Goal: Navigation & Orientation: Find specific page/section

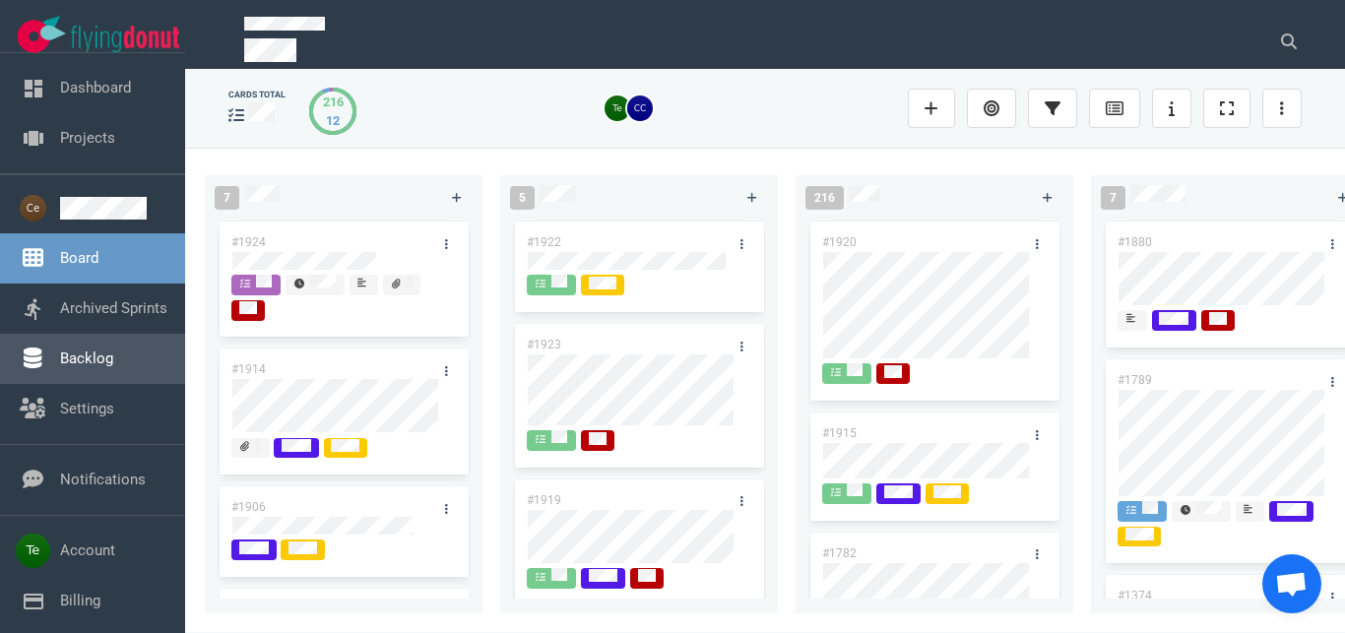
click at [109, 363] on link "Backlog" at bounding box center [86, 359] width 53 height 18
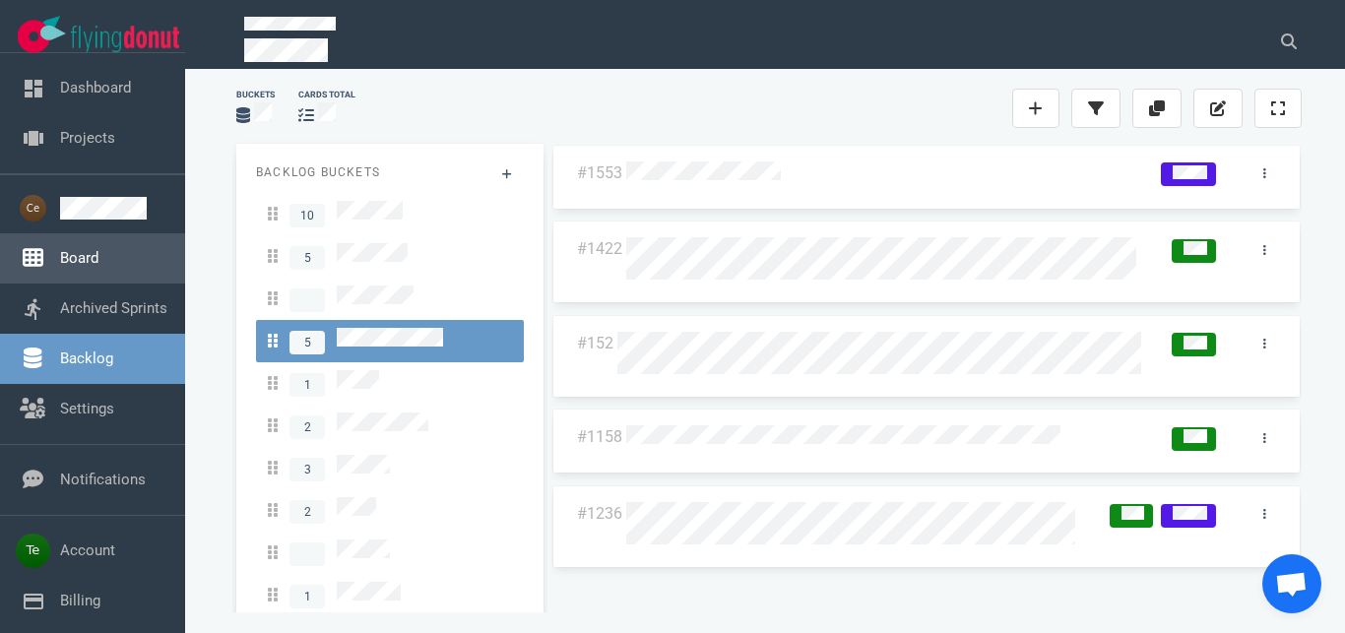
click at [81, 253] on link "Board" at bounding box center [79, 258] width 38 height 18
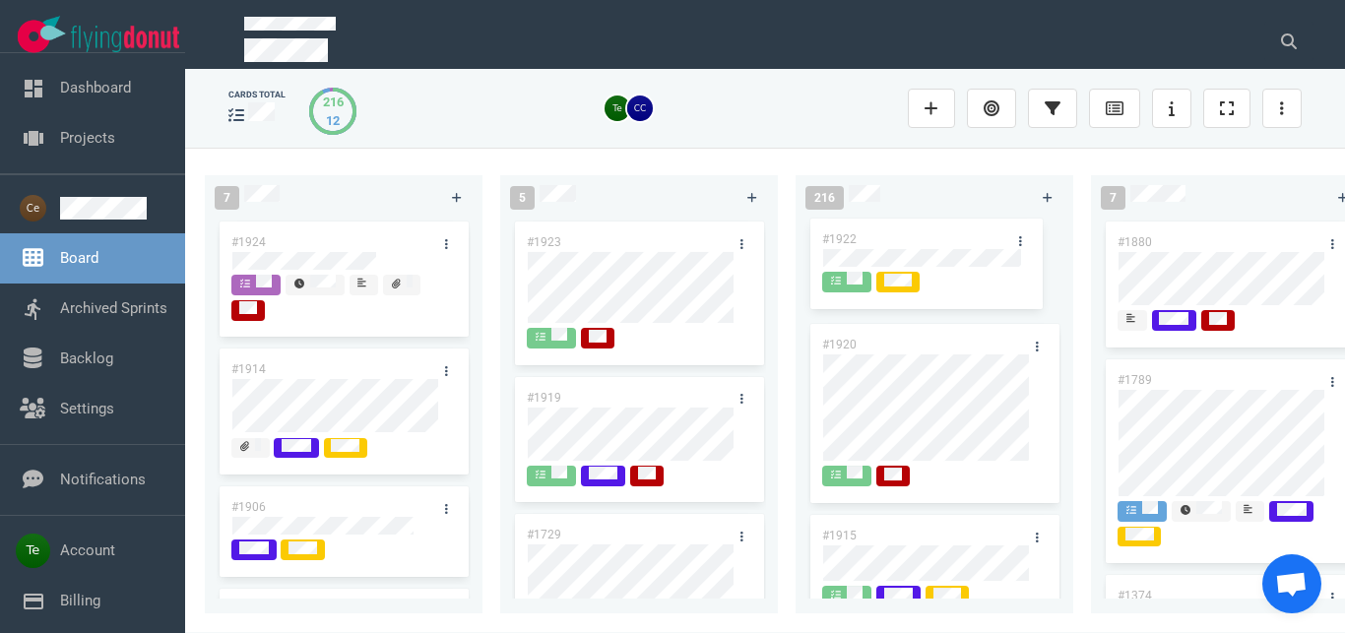
drag, startPoint x: 609, startPoint y: 235, endPoint x: 902, endPoint y: 234, distance: 292.4
click at [766, 232] on div "#1922" at bounding box center [639, 269] width 254 height 102
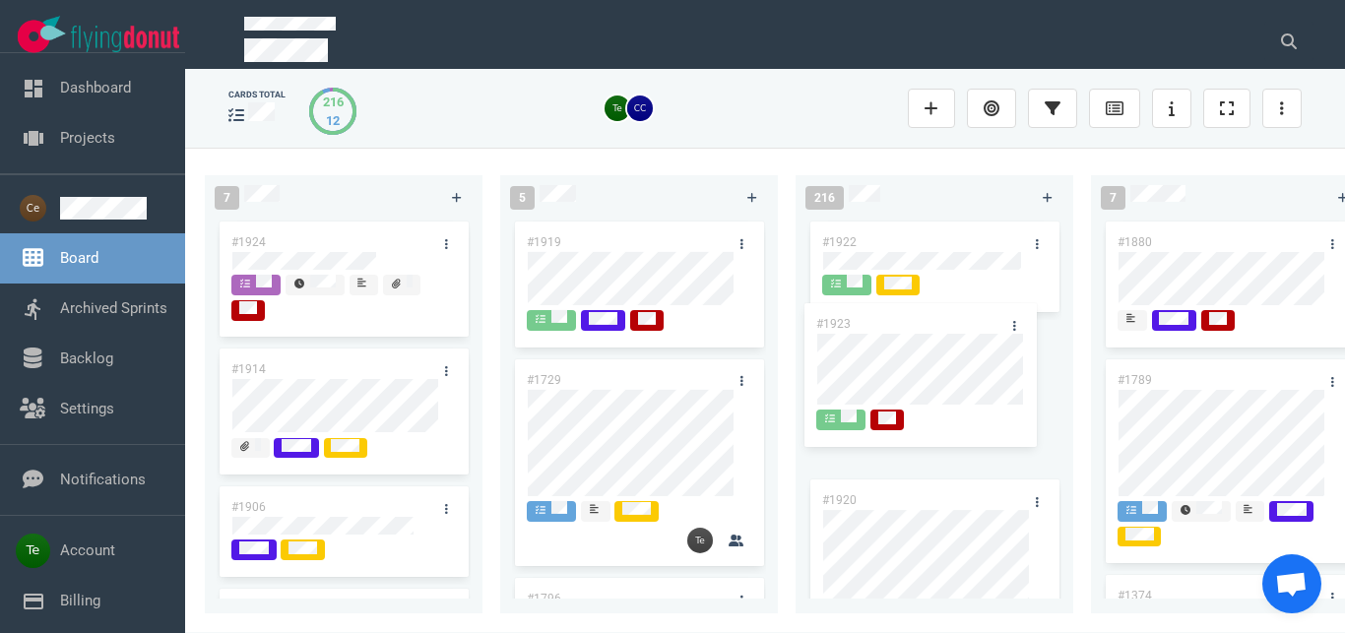
drag, startPoint x: 609, startPoint y: 239, endPoint x: 899, endPoint y: 321, distance: 300.8
click at [766, 321] on div "#1923" at bounding box center [639, 296] width 254 height 156
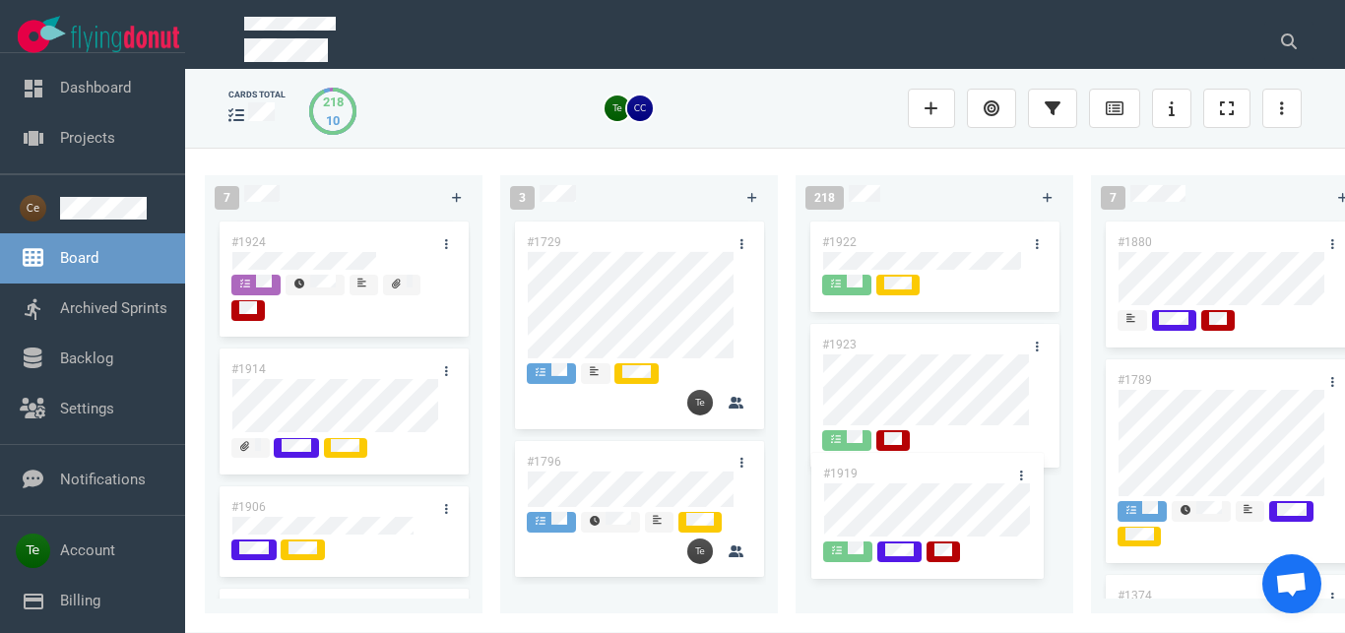
drag, startPoint x: 624, startPoint y: 237, endPoint x: 919, endPoint y: 469, distance: 374.5
click at [766, 355] on div "#1919" at bounding box center [639, 287] width 254 height 138
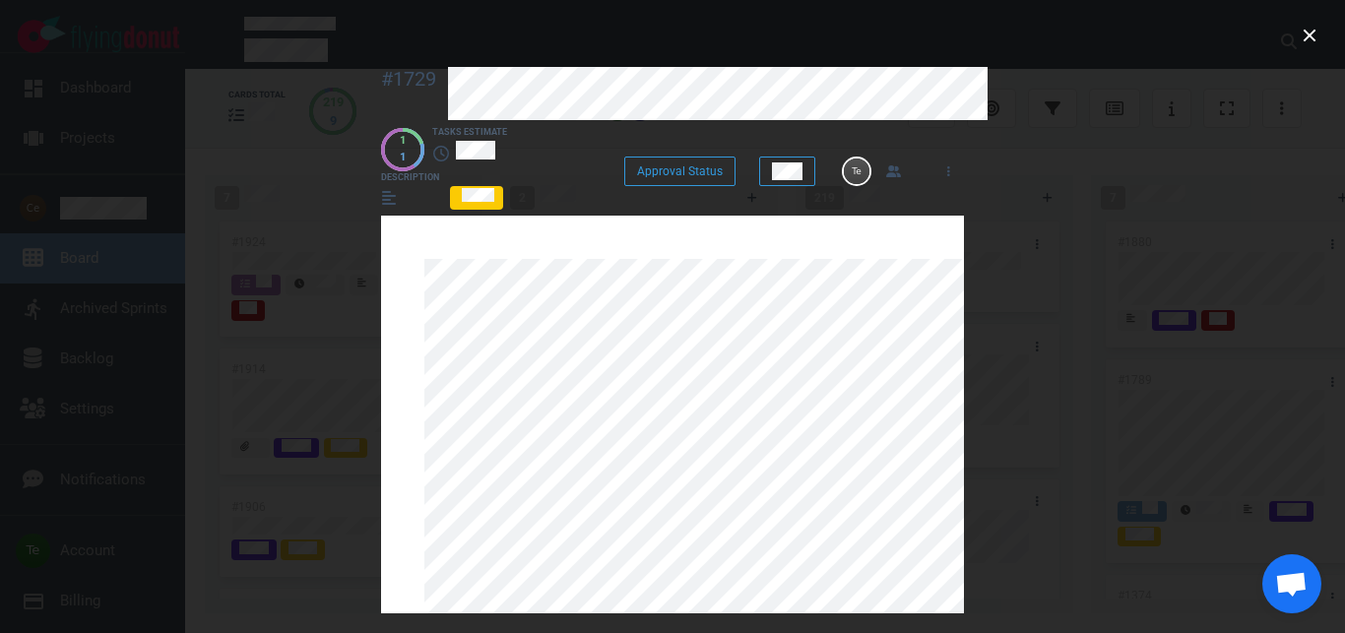
scroll to position [786, 0]
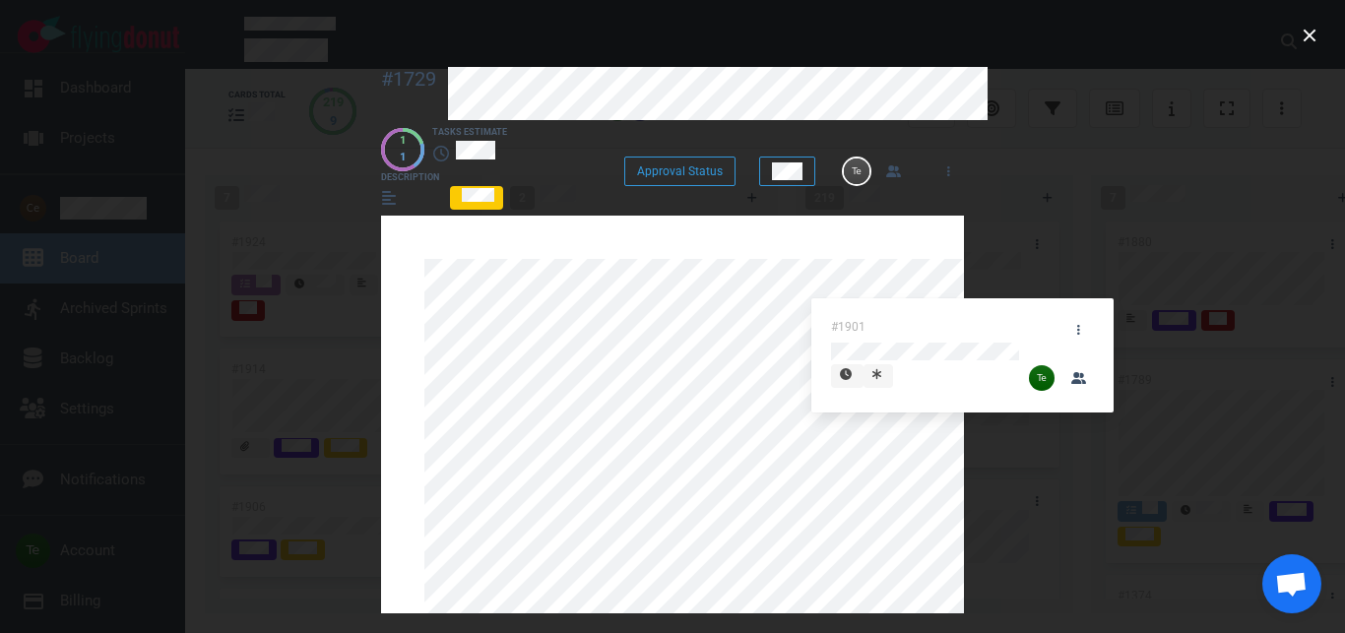
drag, startPoint x: 616, startPoint y: 318, endPoint x: 930, endPoint y: 314, distance: 314.1
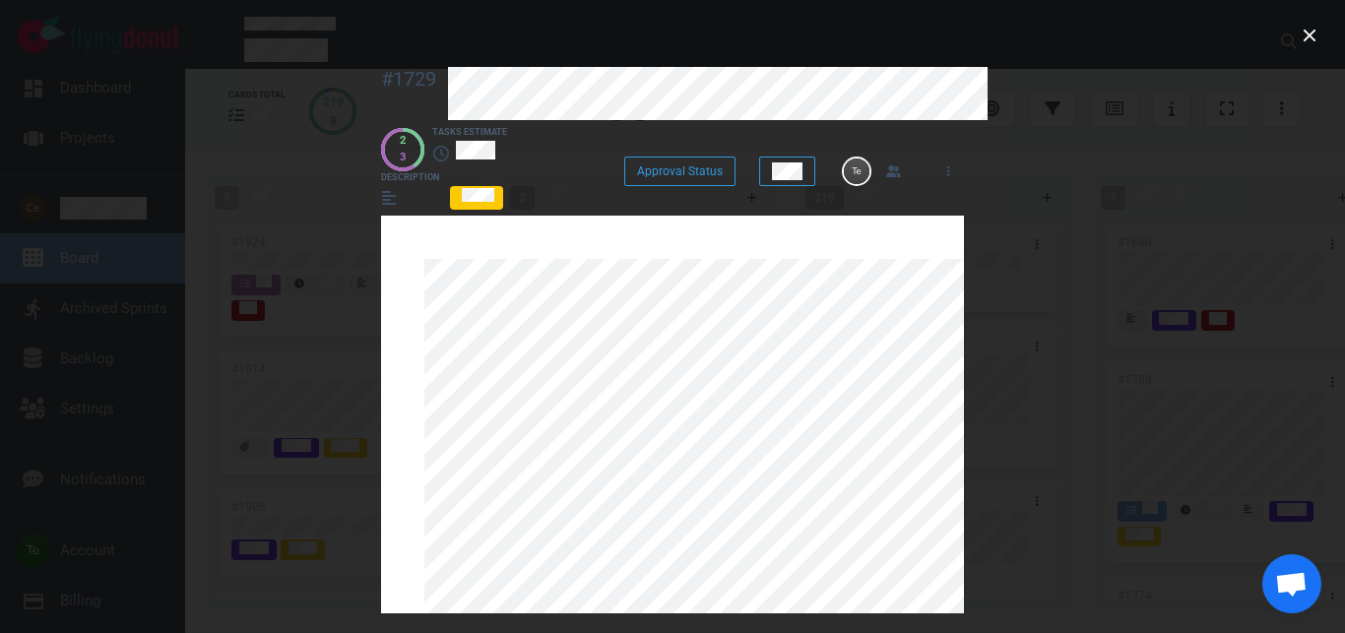
scroll to position [898, 0]
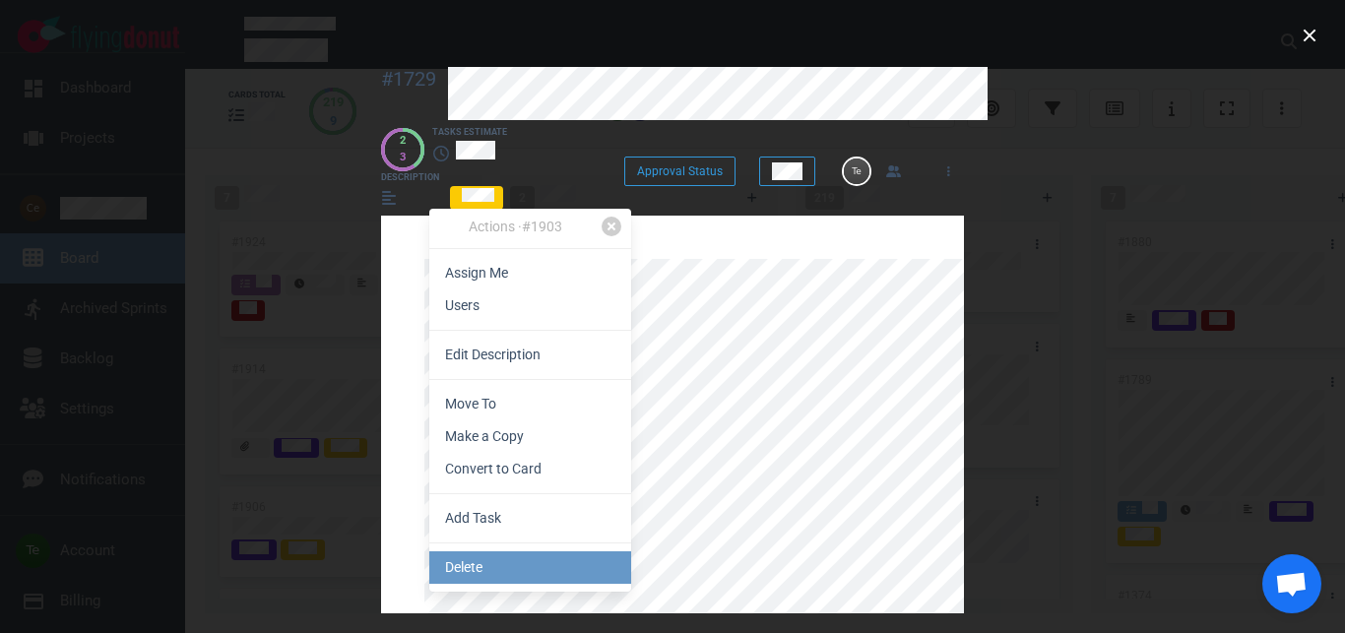
click at [501, 561] on link "Delete" at bounding box center [530, 567] width 202 height 32
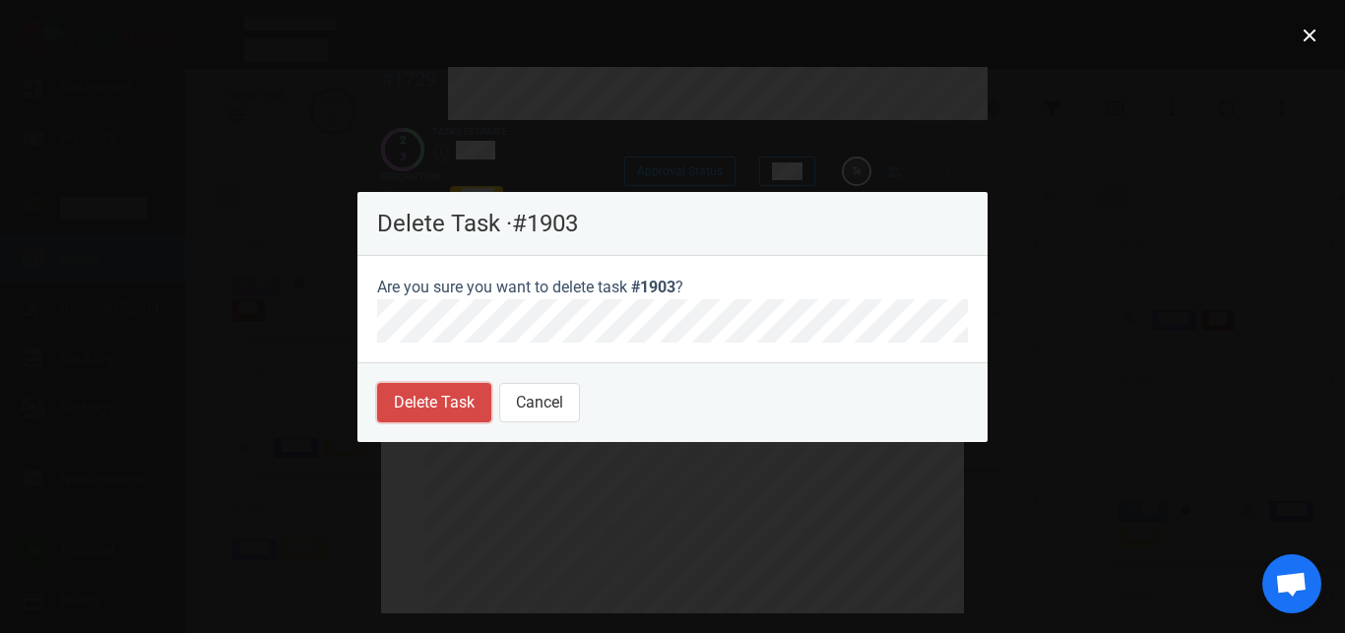
click at [437, 400] on button "Delete Task" at bounding box center [434, 402] width 114 height 39
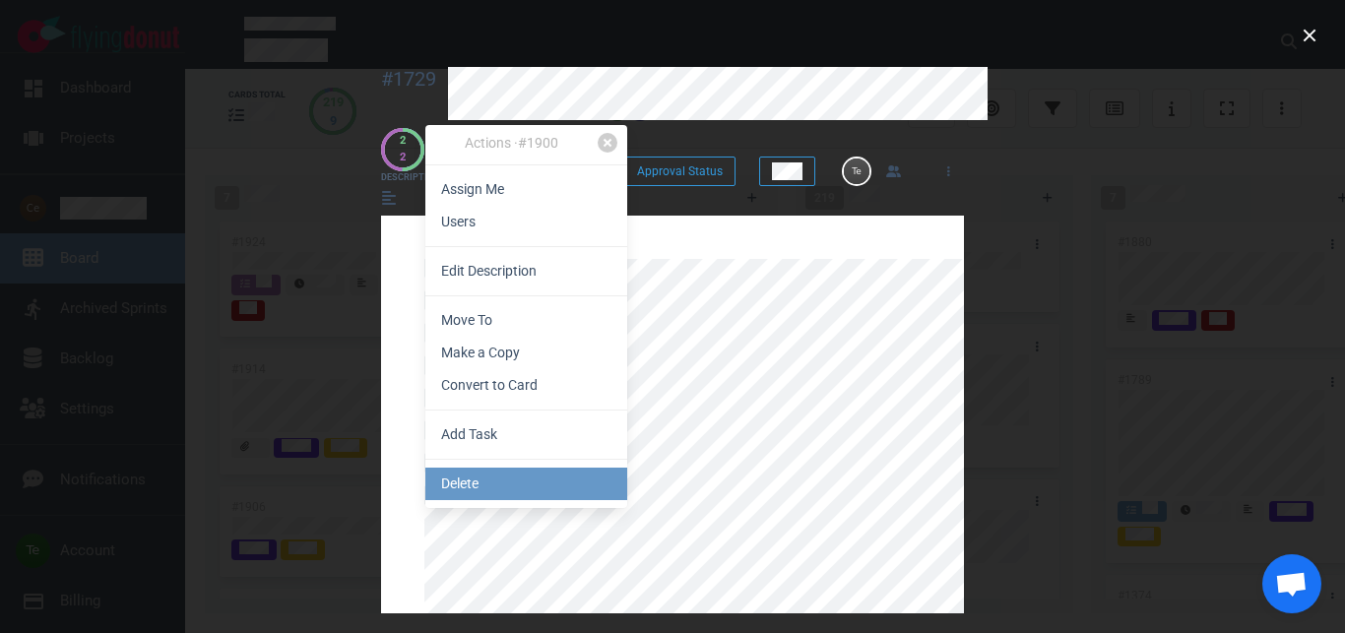
click at [498, 481] on link "Delete" at bounding box center [526, 484] width 202 height 32
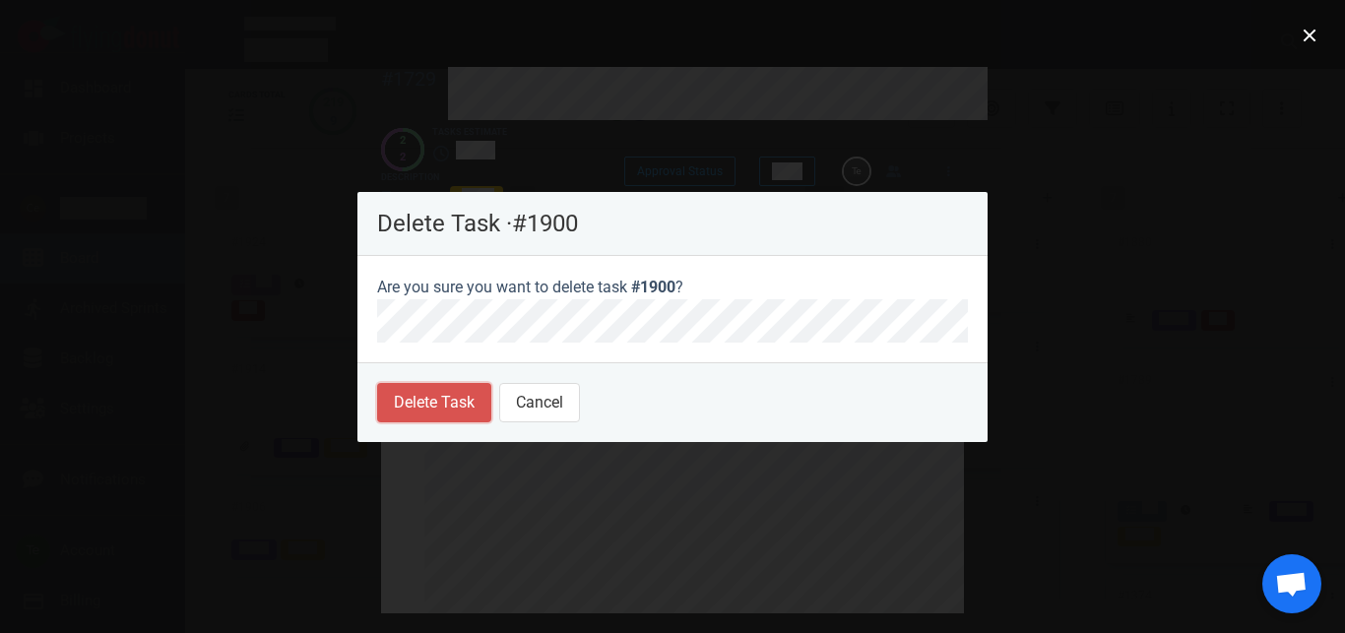
drag, startPoint x: 451, startPoint y: 392, endPoint x: 500, endPoint y: 387, distance: 49.5
click at [451, 393] on button "Delete Task" at bounding box center [434, 402] width 114 height 39
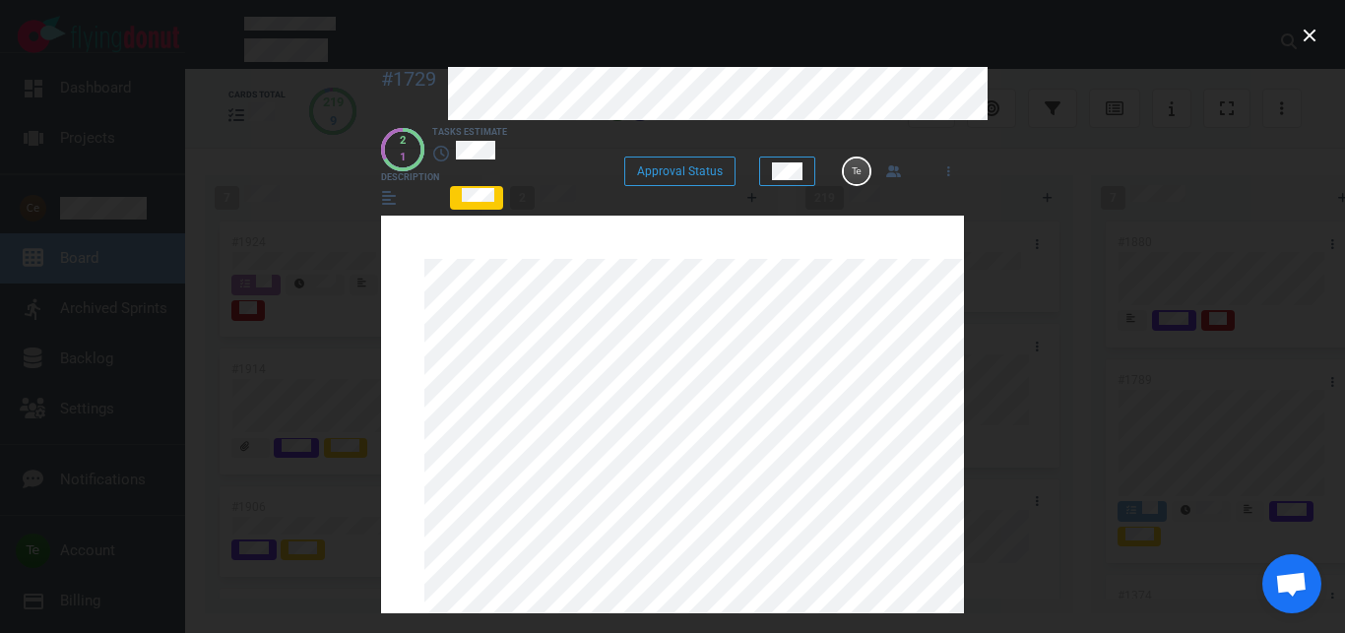
scroll to position [786, 0]
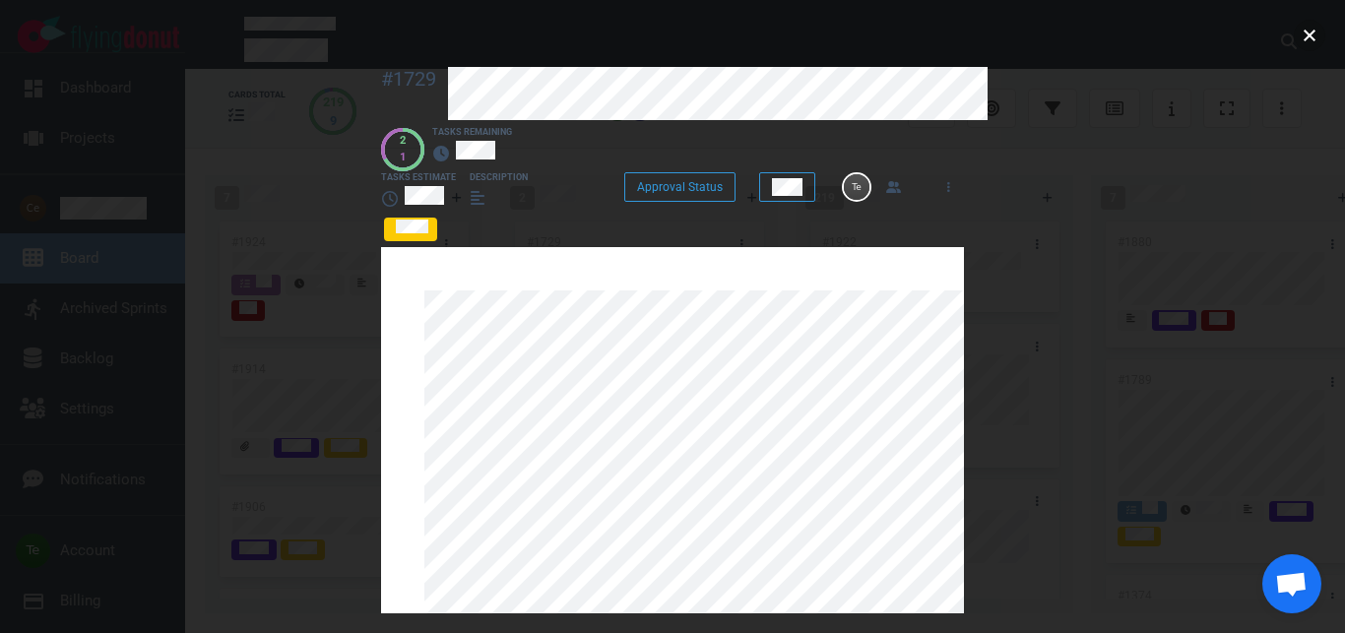
click at [1317, 34] on button "close" at bounding box center [1310, 36] width 32 height 32
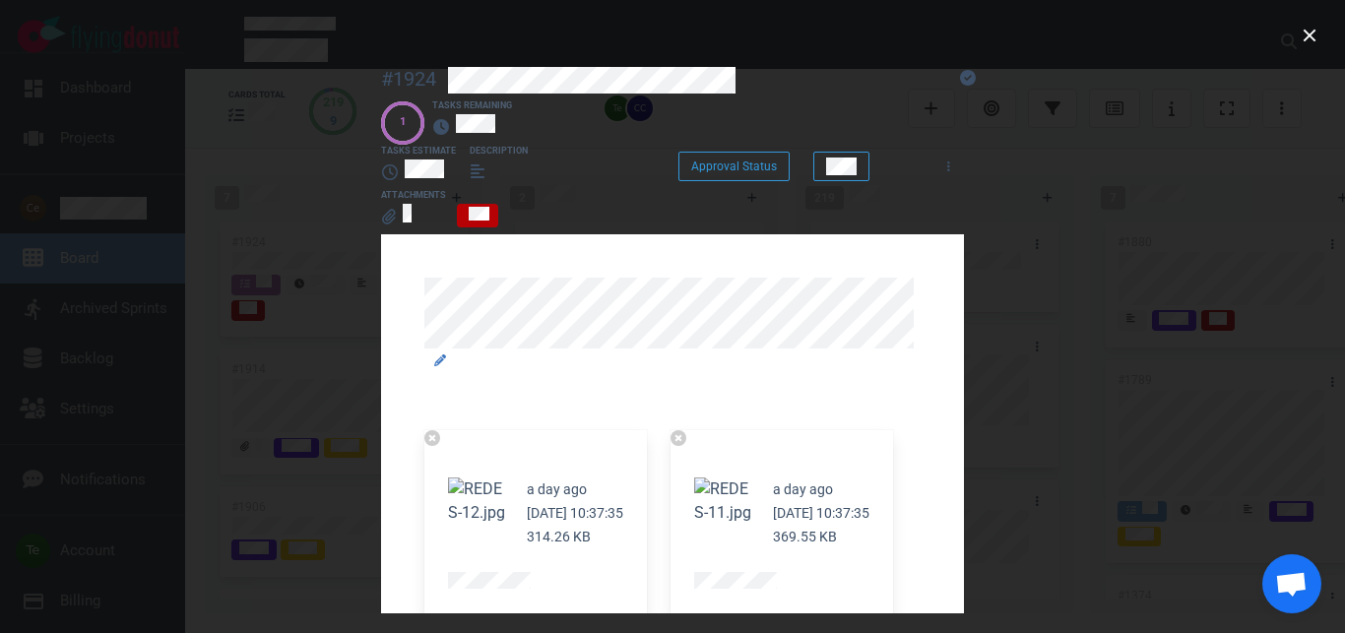
scroll to position [449, 0]
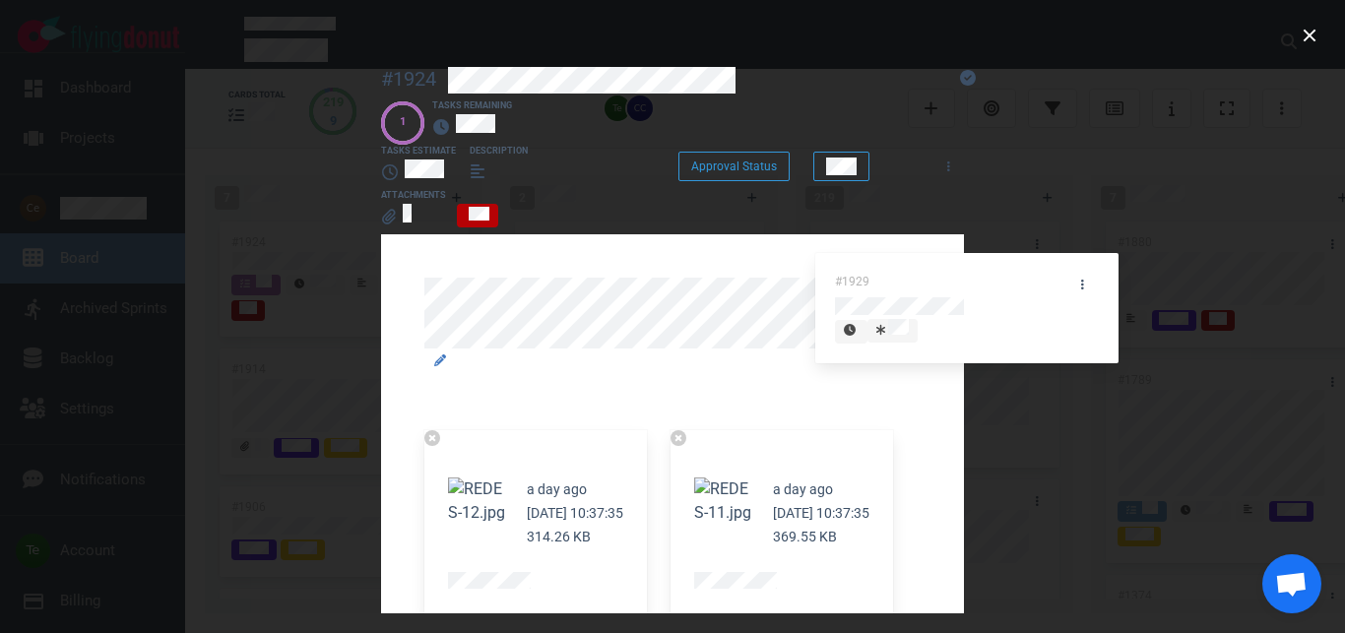
drag, startPoint x: 347, startPoint y: 294, endPoint x: 946, endPoint y: 276, distance: 599.9
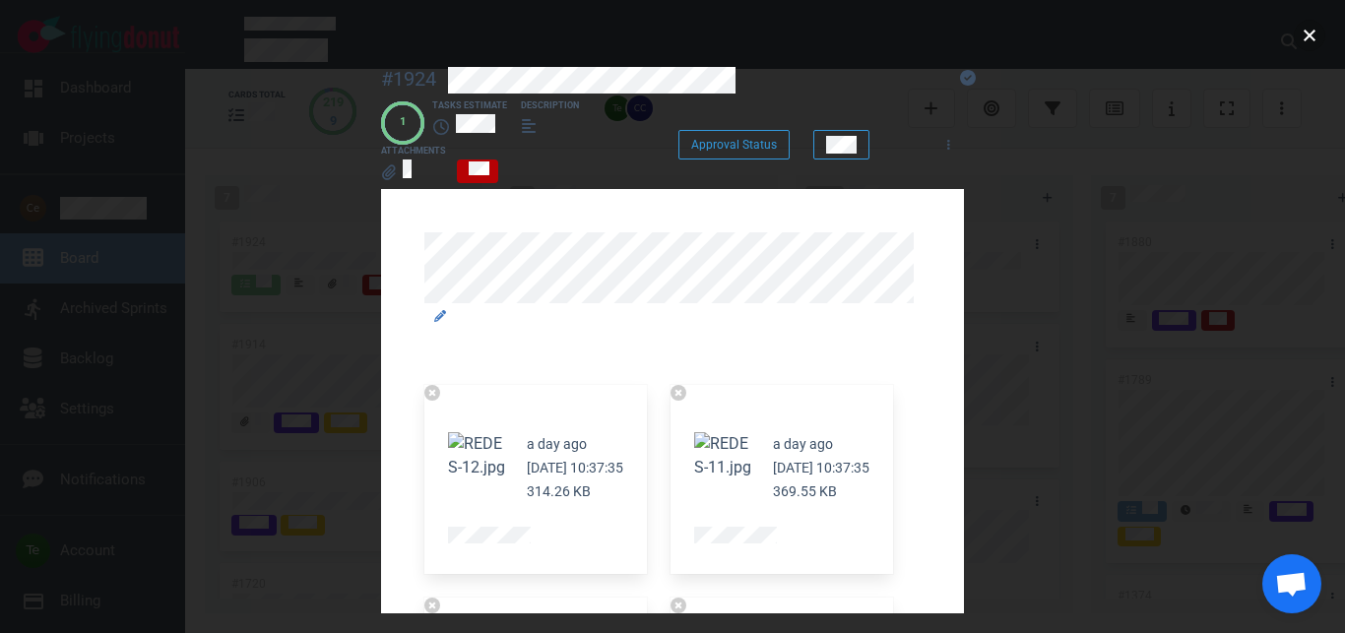
click at [1301, 38] on button "close" at bounding box center [1310, 36] width 32 height 32
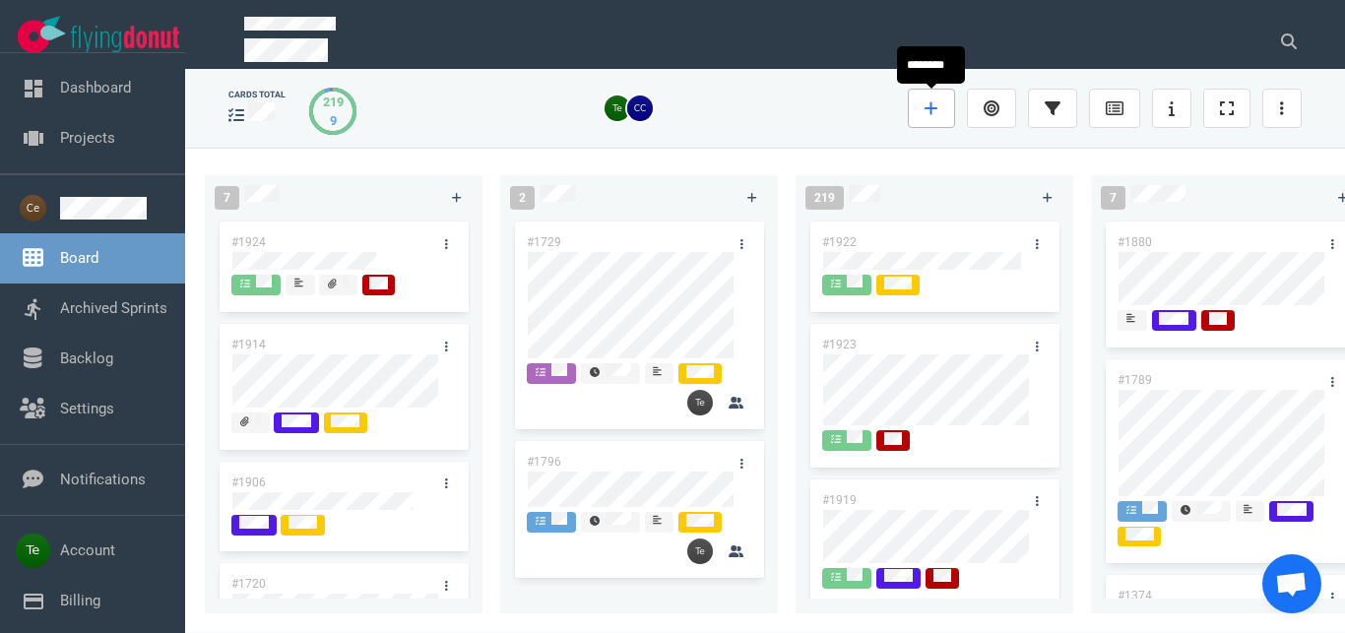
click at [925, 117] on link at bounding box center [931, 108] width 47 height 39
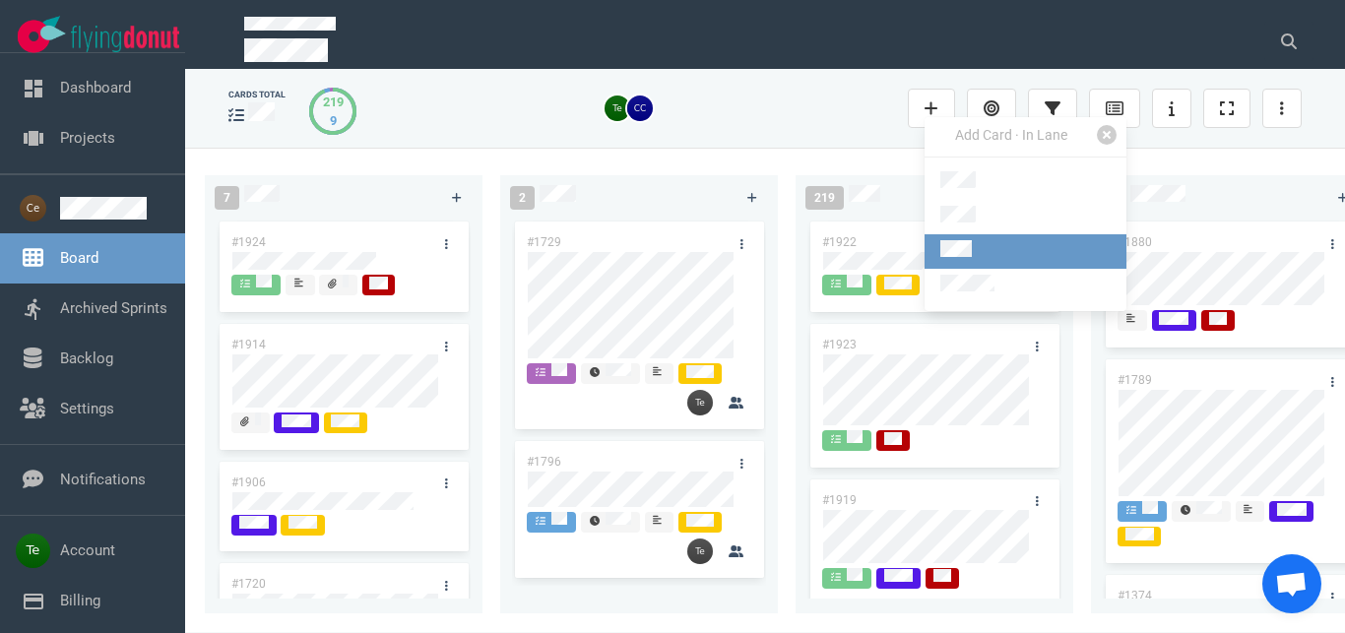
click at [987, 249] on link at bounding box center [1026, 251] width 202 height 34
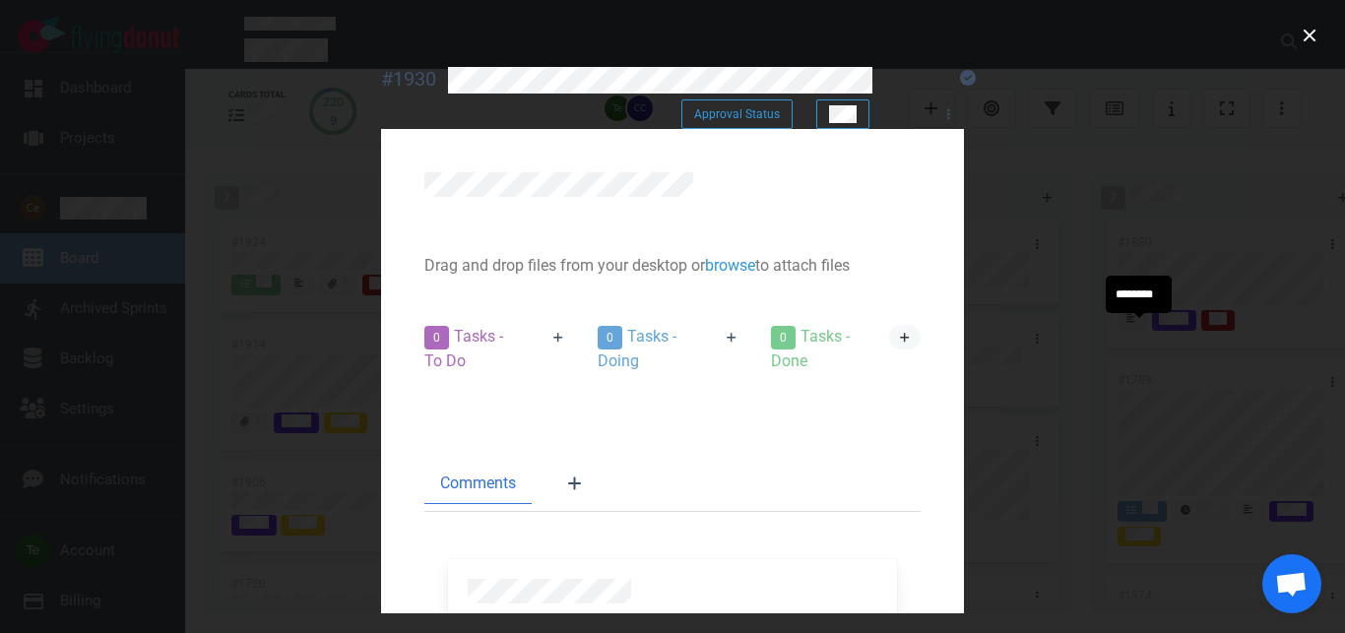
click at [911, 334] on icon at bounding box center [905, 338] width 11 height 12
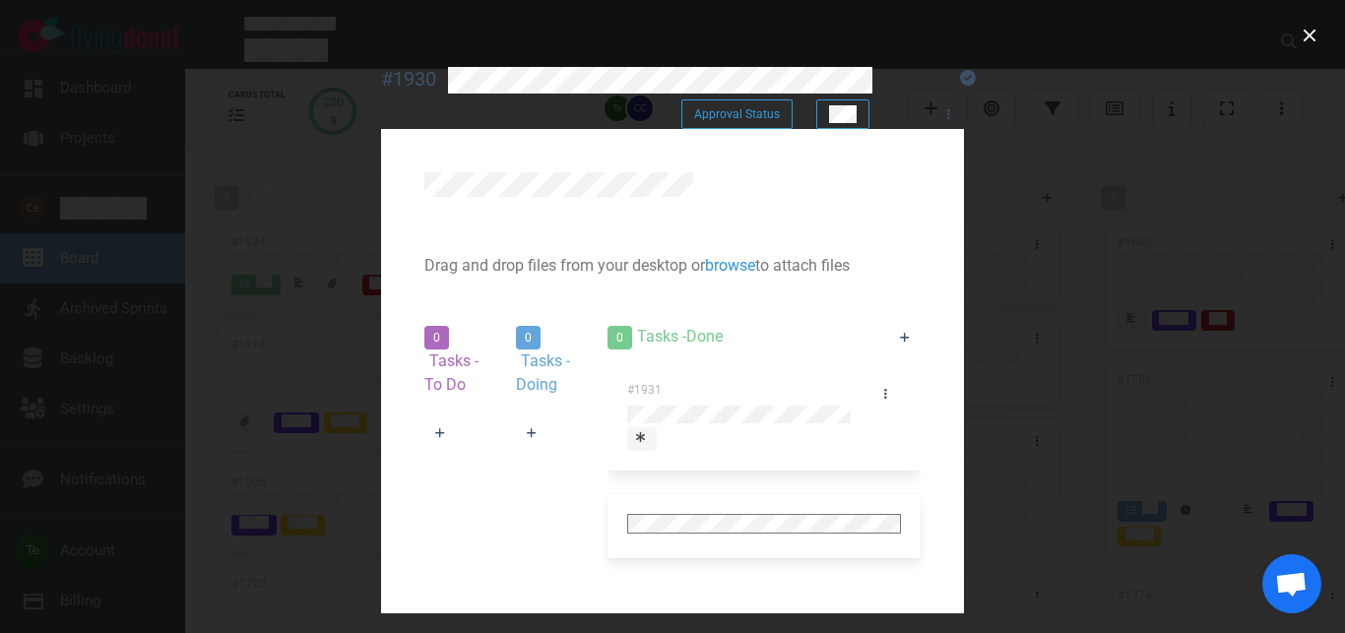
scroll to position [219, 0]
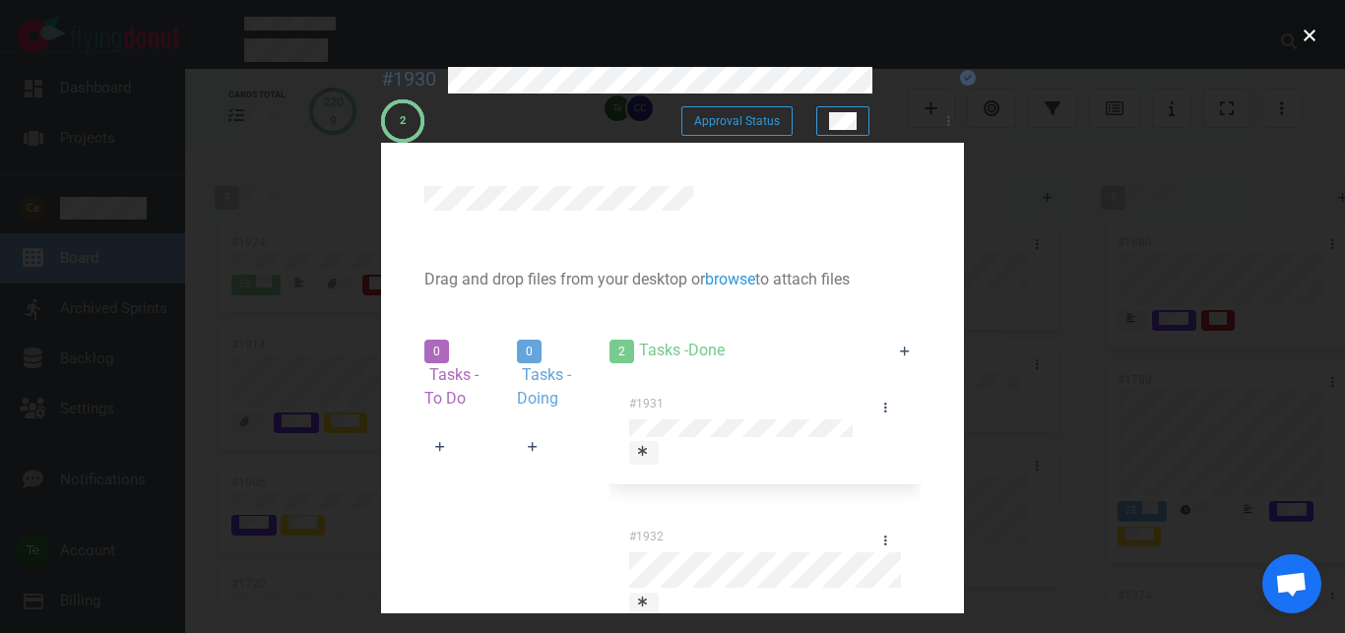
click at [1306, 33] on button "close" at bounding box center [1310, 36] width 32 height 32
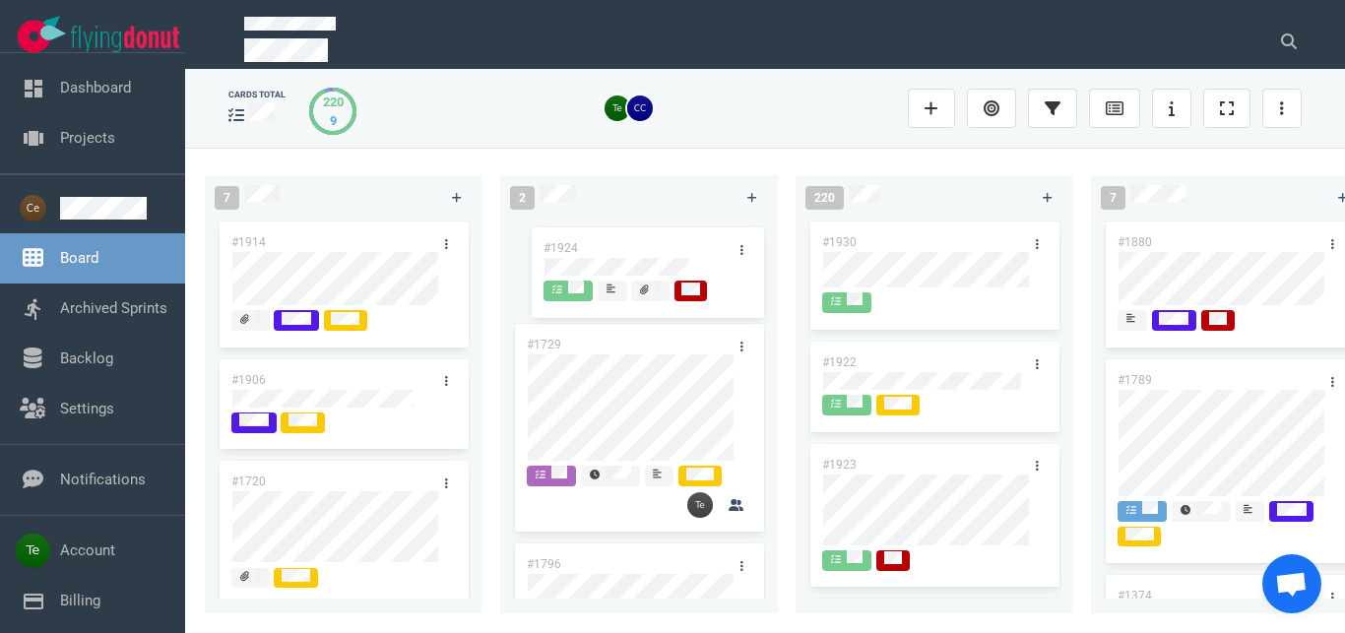
drag, startPoint x: 317, startPoint y: 230, endPoint x: 638, endPoint y: 207, distance: 321.9
click at [471, 226] on div "#1924" at bounding box center [344, 269] width 254 height 102
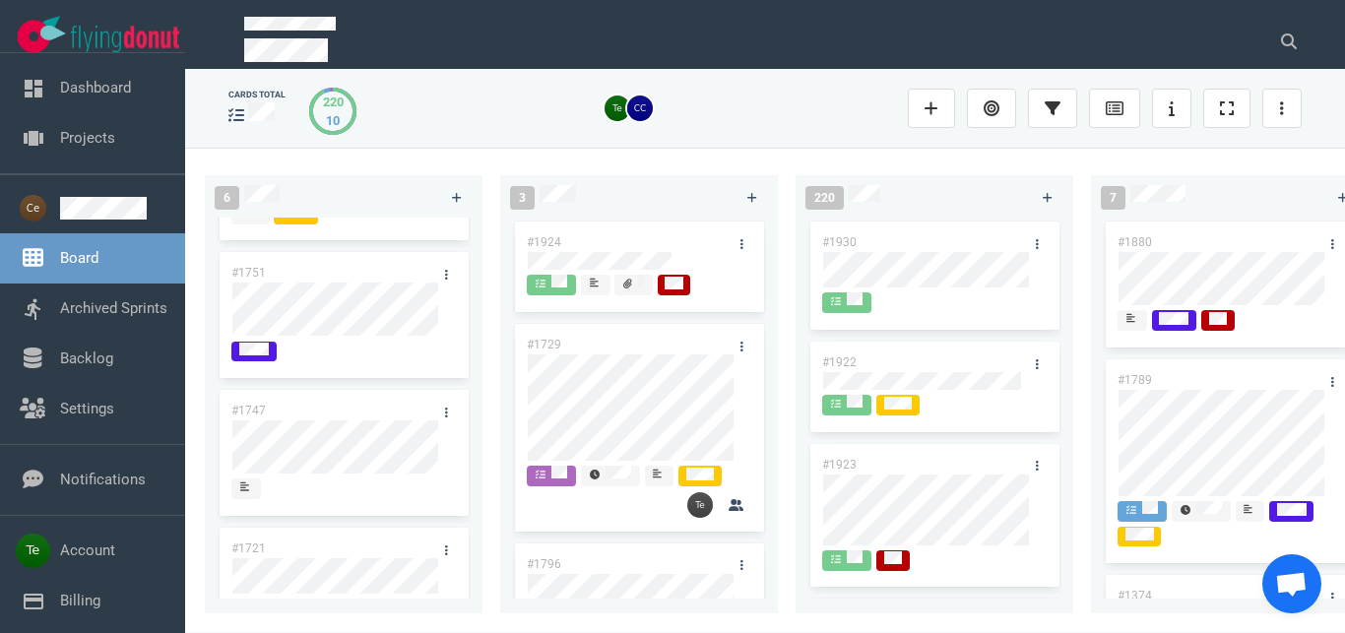
scroll to position [314, 0]
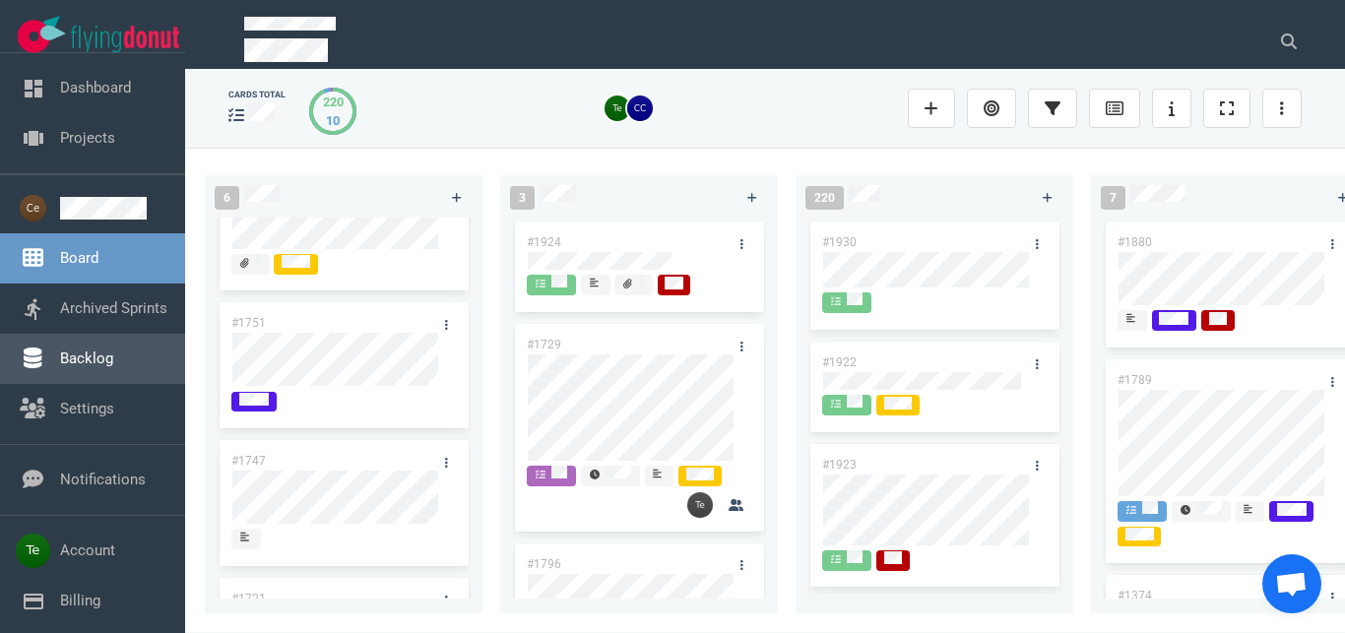
click at [100, 359] on link "Backlog" at bounding box center [86, 359] width 53 height 18
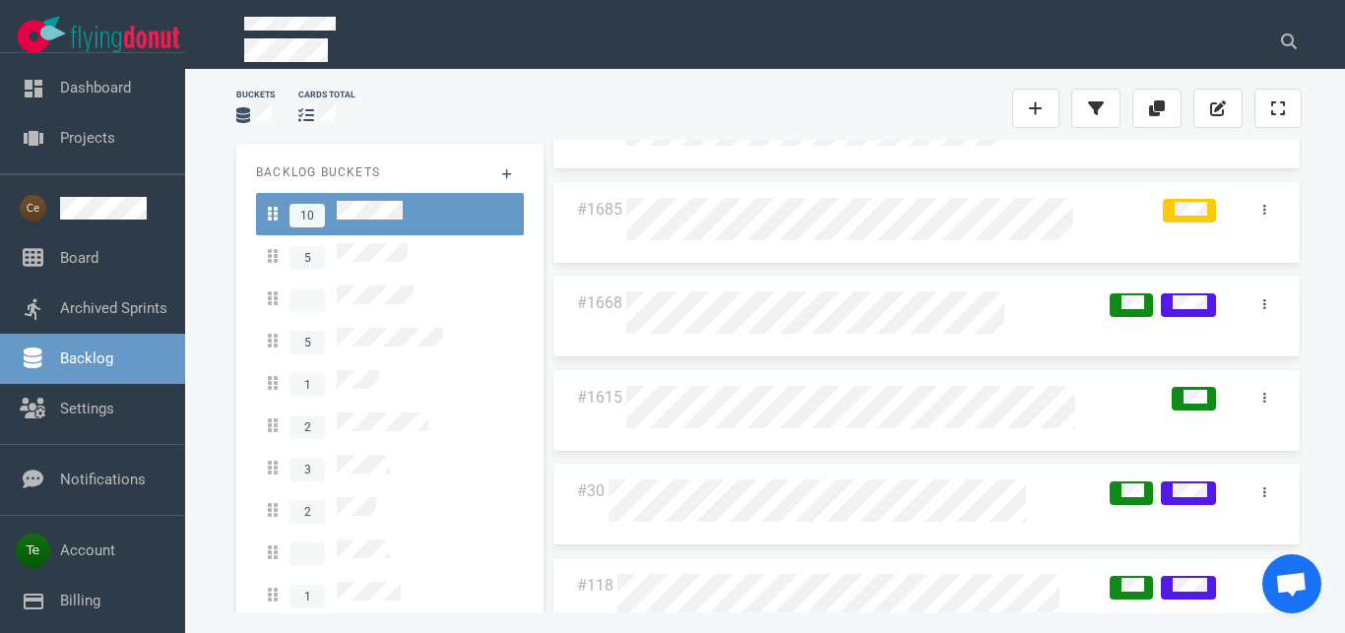
scroll to position [421, 0]
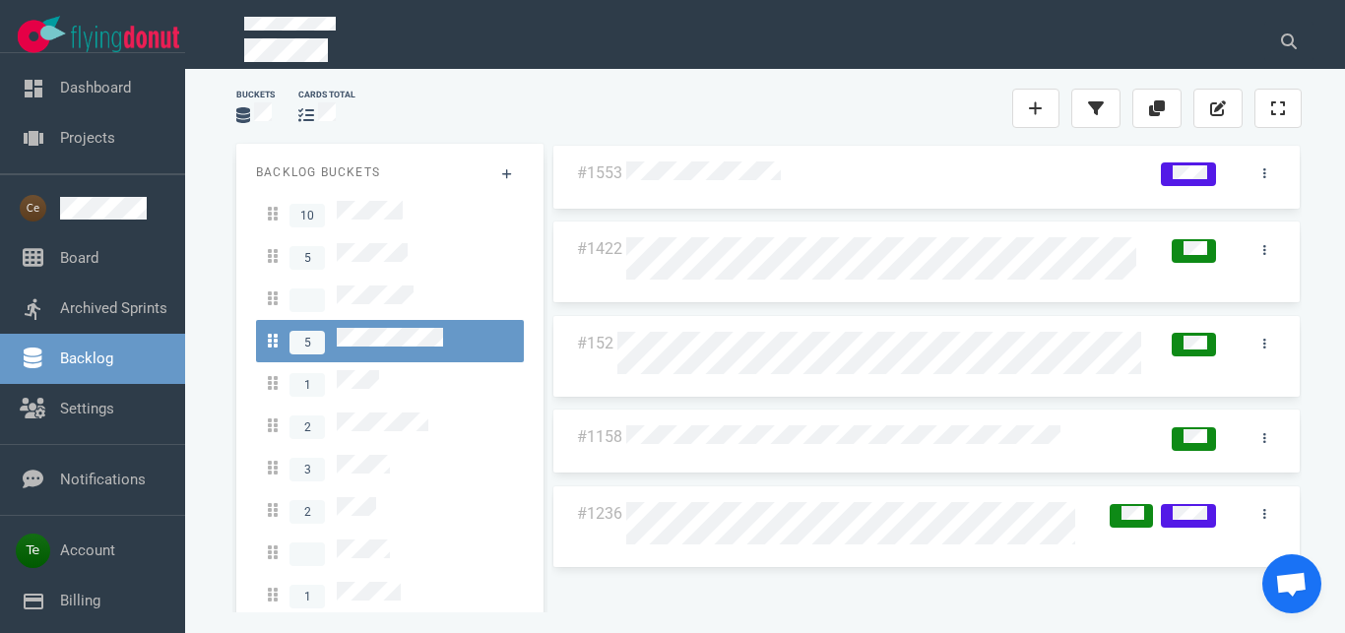
click at [381, 350] on link "5" at bounding box center [390, 341] width 268 height 42
click at [395, 377] on div "1" at bounding box center [390, 383] width 244 height 27
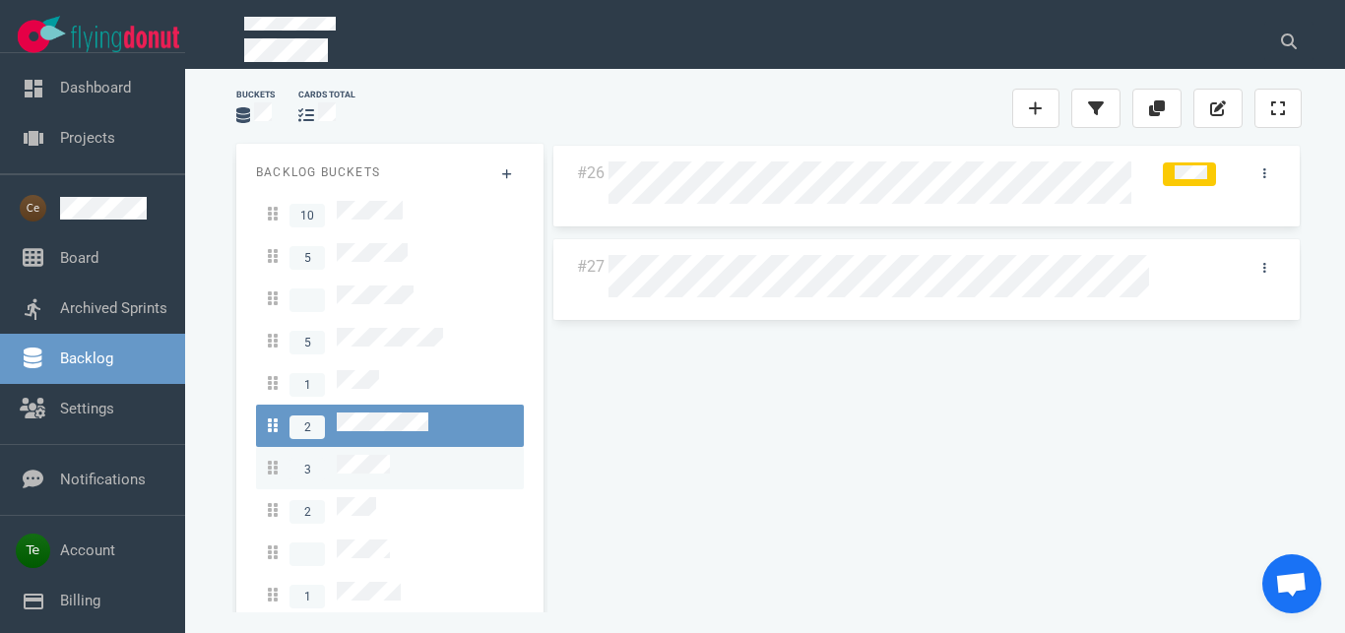
click at [407, 455] on div "3" at bounding box center [390, 468] width 244 height 27
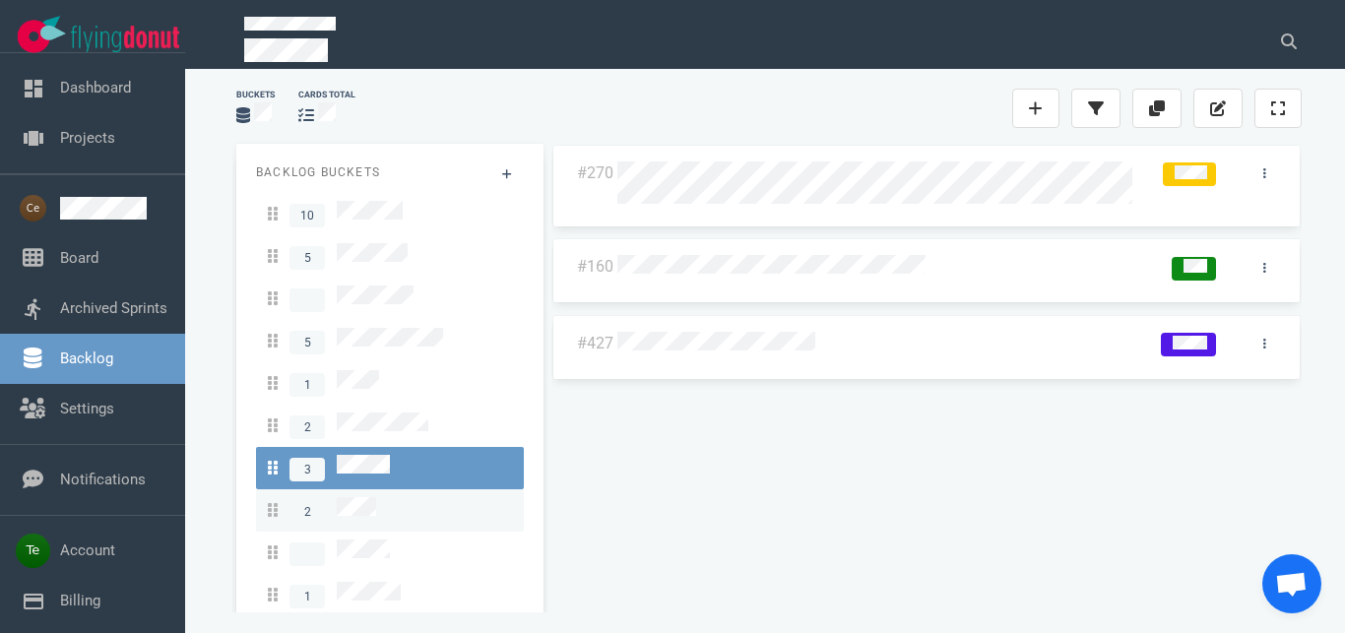
click at [391, 497] on div "2" at bounding box center [390, 510] width 244 height 27
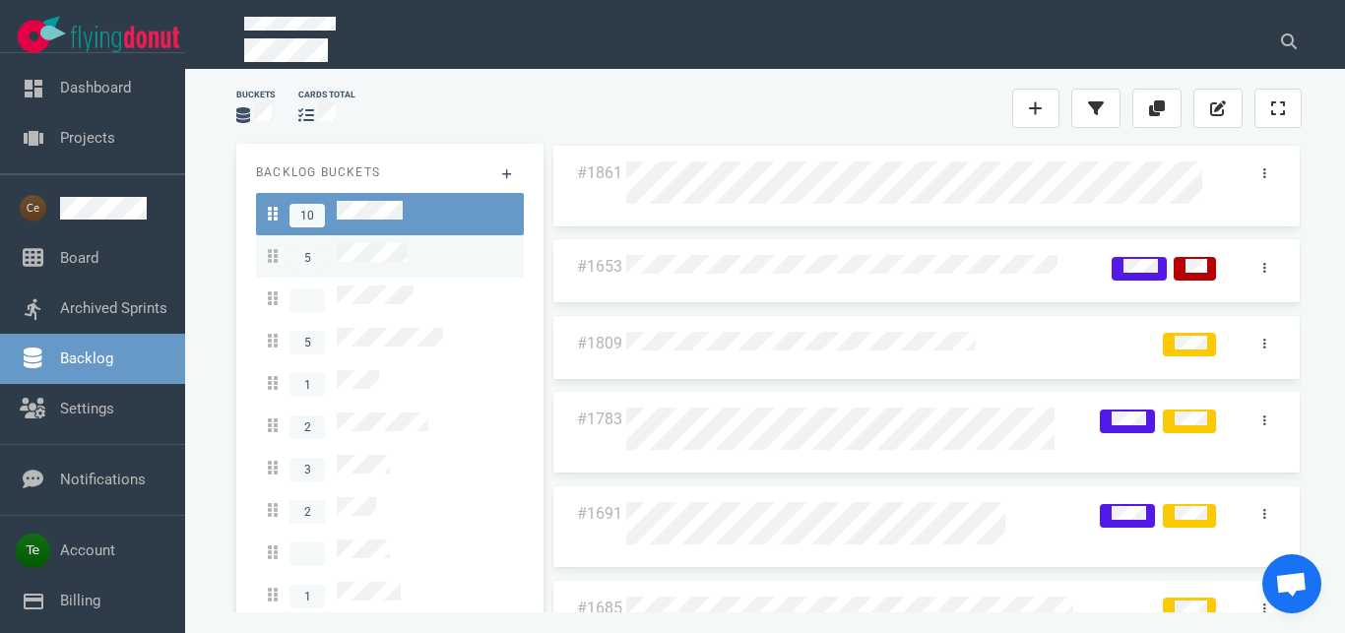
click at [390, 264] on link "5" at bounding box center [390, 256] width 268 height 42
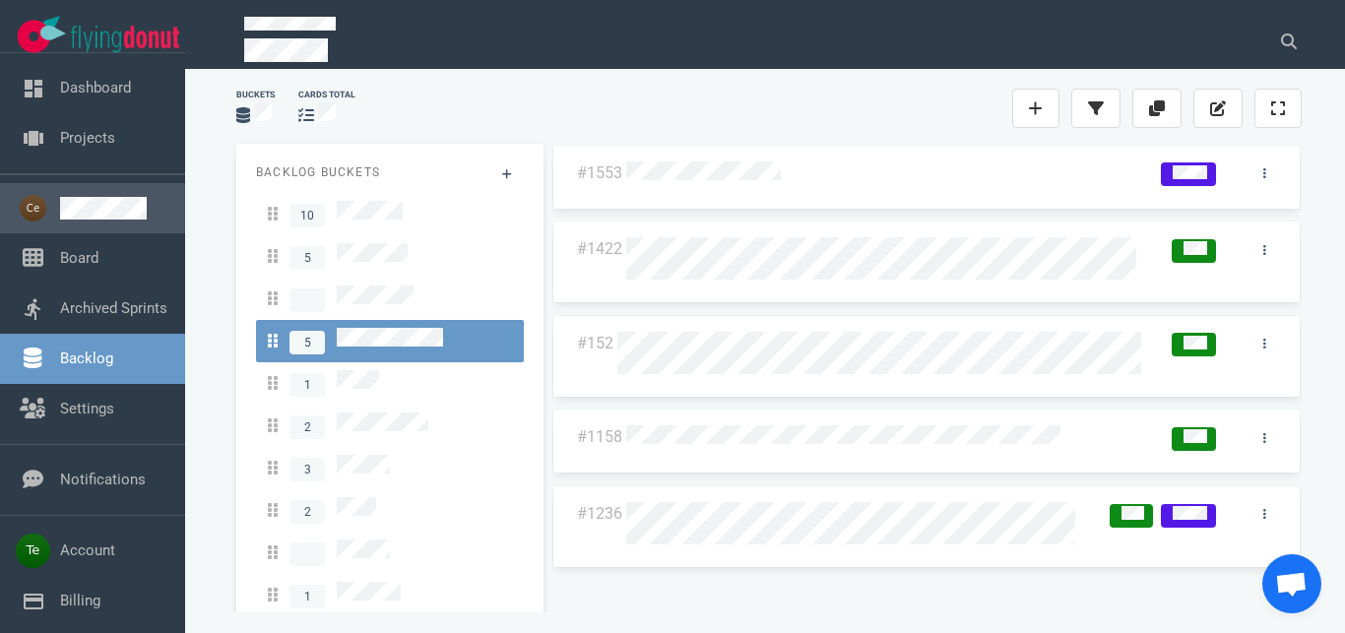
click at [101, 204] on link at bounding box center [114, 208] width 109 height 23
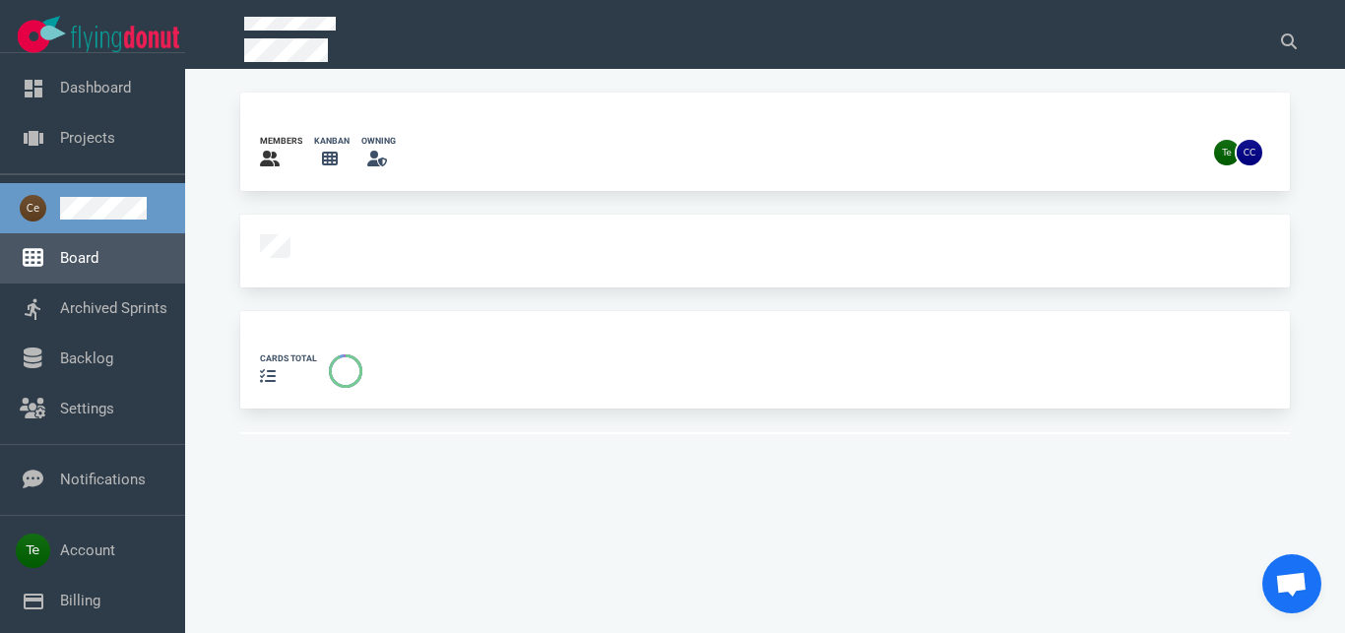
click at [98, 267] on link "Board" at bounding box center [79, 258] width 38 height 18
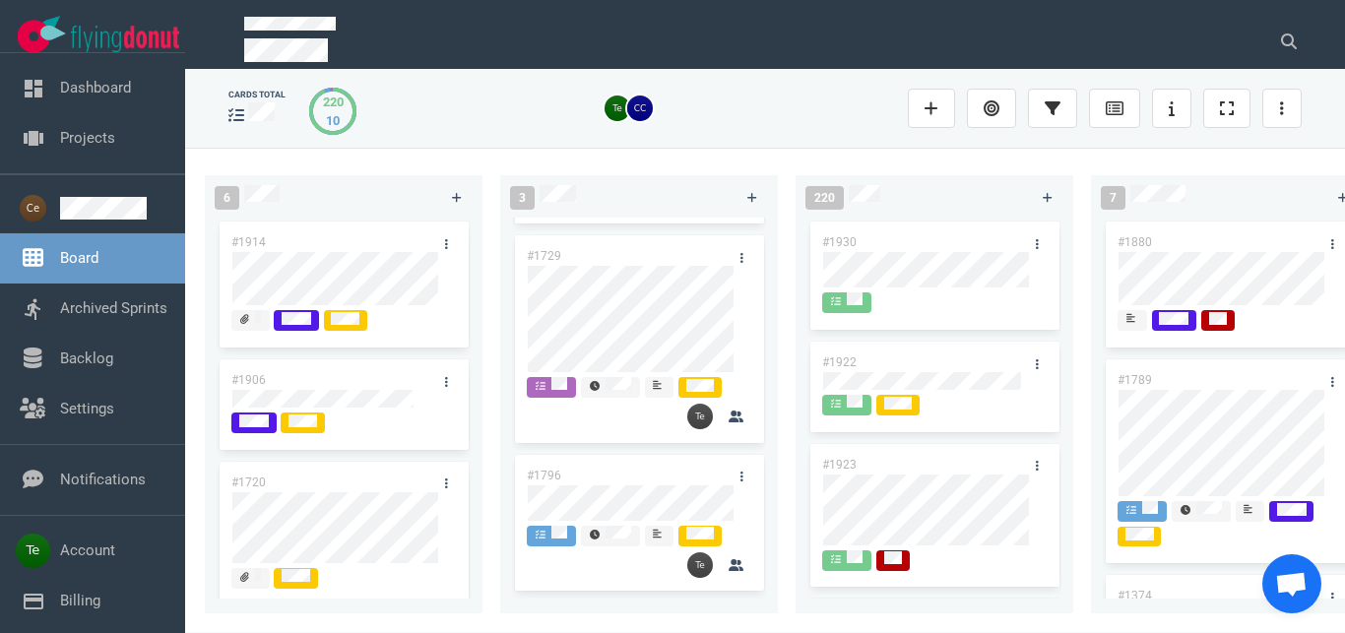
scroll to position [74, 0]
